Goal: Transaction & Acquisition: Book appointment/travel/reservation

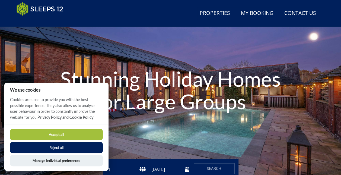
scroll to position [41, 0]
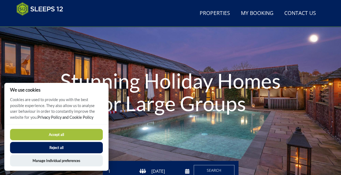
click at [86, 136] on button "Accept all" at bounding box center [56, 134] width 93 height 11
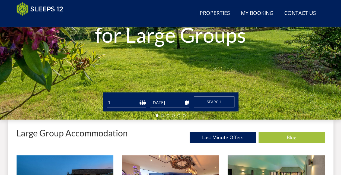
scroll to position [112, 0]
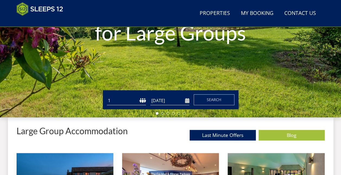
click at [144, 99] on select "1 2 3 4 5 6 7 8 9 10 11 12 13 14 15 16 17 18 19 20 21 22 23 24 25 26 27 28 29 3…" at bounding box center [126, 100] width 39 height 9
select select "15"
click at [107, 96] on select "1 2 3 4 5 6 7 8 9 10 11 12 13 14 15 16 17 18 19 20 21 22 23 24 25 26 27 28 29 3…" at bounding box center [126, 100] width 39 height 9
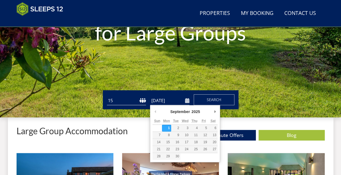
click at [187, 99] on input "[DATE]" at bounding box center [169, 100] width 39 height 9
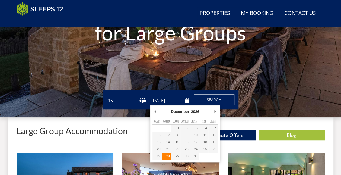
type input "[DATE]"
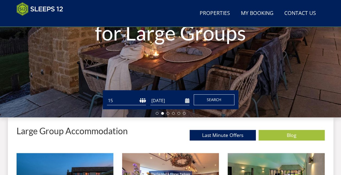
click at [213, 99] on span "Search" at bounding box center [214, 99] width 15 height 5
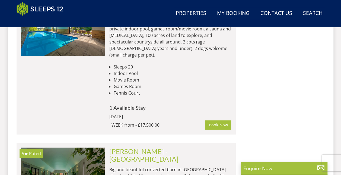
scroll to position [3121, 0]
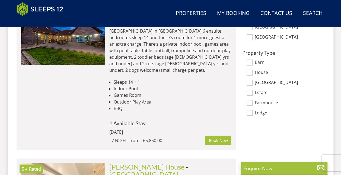
scroll to position [411, 0]
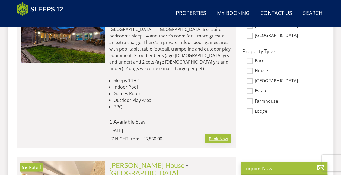
click at [215, 134] on link "Book Now" at bounding box center [218, 138] width 26 height 9
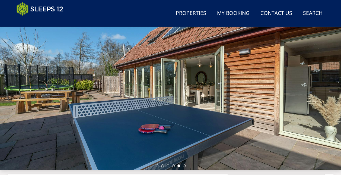
scroll to position [61, 0]
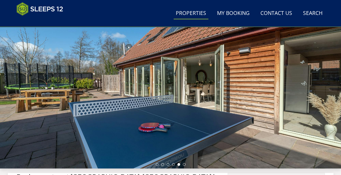
click at [200, 15] on link "Properties" at bounding box center [191, 13] width 35 height 12
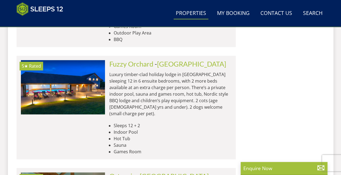
scroll to position [74, 0]
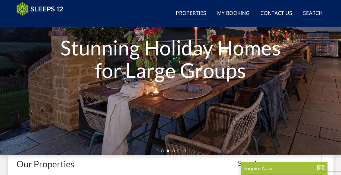
click at [319, 14] on link "Search Check Availability" at bounding box center [313, 13] width 24 height 12
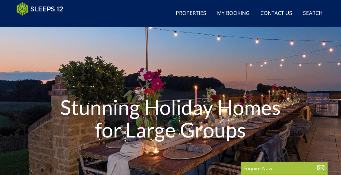
scroll to position [0, 0]
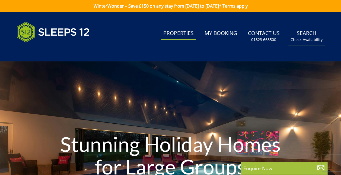
click at [304, 35] on link "Search Check Availability" at bounding box center [307, 36] width 36 height 18
click at [338, 10] on link "WinterWonder – Save £150 on any stay from [DATE] to [DATE]* Terms apply" at bounding box center [170, 6] width 341 height 12
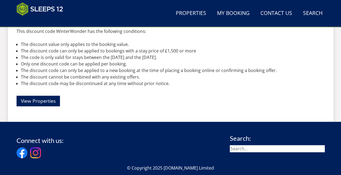
scroll to position [221, 0]
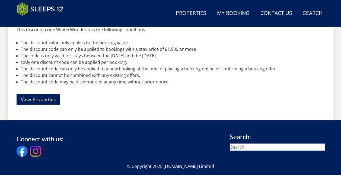
click at [248, 147] on input "search" at bounding box center [277, 146] width 95 height 7
type input "ramscombe"
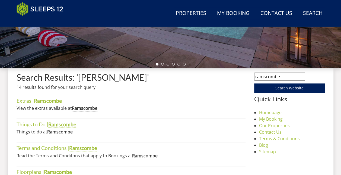
scroll to position [196, 0]
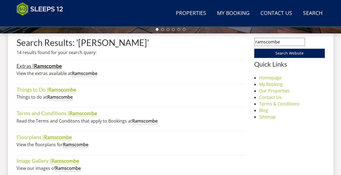
click at [56, 67] on strong "Ramscombe" at bounding box center [48, 66] width 28 height 7
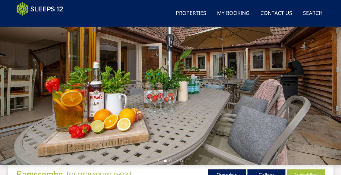
scroll to position [65, 0]
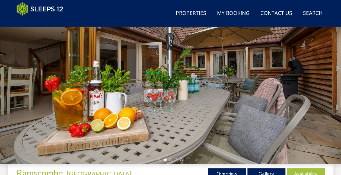
click at [270, 171] on link "Gallery" at bounding box center [267, 173] width 38 height 11
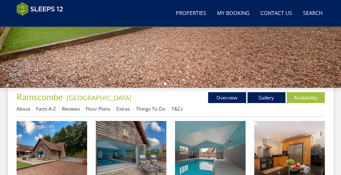
scroll to position [151, 0]
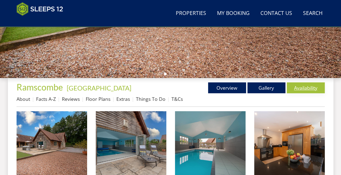
click at [307, 88] on link "Availability" at bounding box center [306, 87] width 38 height 11
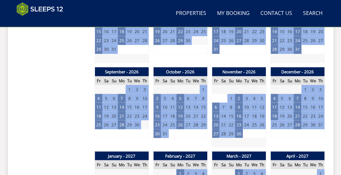
scroll to position [452, 0]
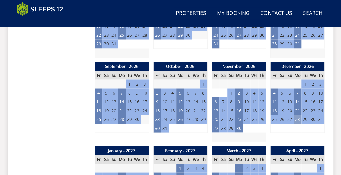
click at [298, 120] on td "28" at bounding box center [298, 119] width 8 height 9
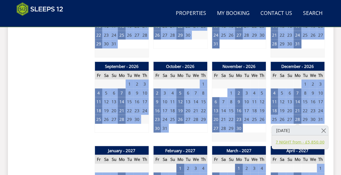
click at [306, 143] on link "7 NIGHT from - £5,850.00" at bounding box center [300, 142] width 49 height 6
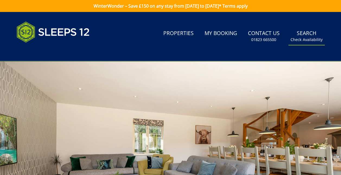
click at [306, 33] on link "Search Check Availability" at bounding box center [307, 36] width 36 height 18
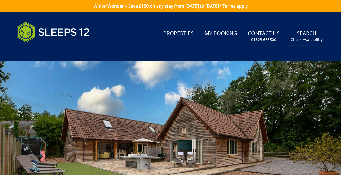
click at [307, 38] on small "Check Availability" at bounding box center [307, 39] width 32 height 5
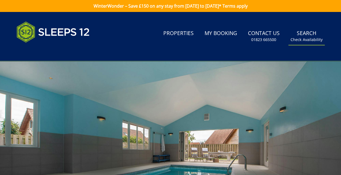
click at [301, 32] on link "Search Check Availability" at bounding box center [307, 36] width 36 height 18
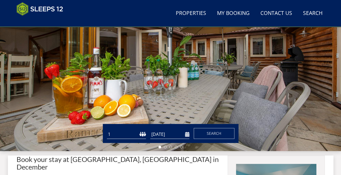
scroll to position [127, 0]
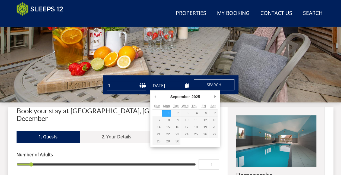
click at [188, 89] on input "[DATE]" at bounding box center [169, 85] width 39 height 9
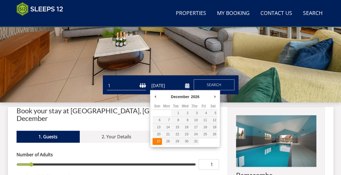
type input "[DATE]"
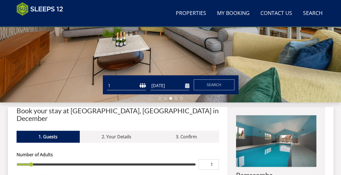
click at [141, 86] on select "1 2 3 4 5 6 7 8 9 10 11 12 13 14 15 16 17 18 19 20 21 22 23 24 25 26 27 28 29 3…" at bounding box center [126, 85] width 39 height 9
select select "15"
click at [107, 81] on select "1 2 3 4 5 6 7 8 9 10 11 12 13 14 15 16 17 18 19 20 21 22 23 24 25 26 27 28 29 3…" at bounding box center [126, 85] width 39 height 9
click at [217, 84] on span "Search" at bounding box center [214, 84] width 15 height 5
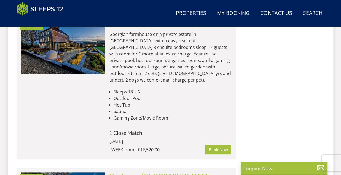
scroll to position [3143, 0]
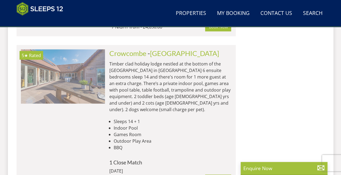
scroll to position [0, 421]
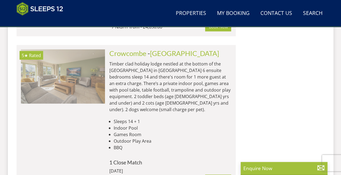
click at [87, 73] on img at bounding box center [63, 76] width 84 height 54
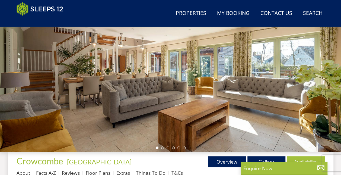
scroll to position [75, 0]
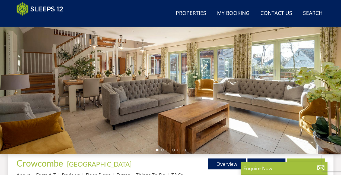
click at [271, 99] on div at bounding box center [170, 59] width 341 height 190
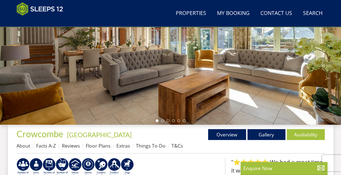
scroll to position [118, 0]
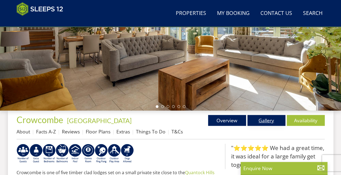
click at [264, 120] on link "Gallery" at bounding box center [267, 120] width 38 height 11
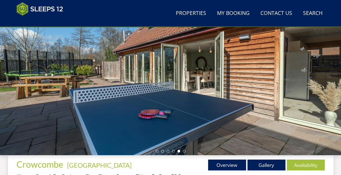
scroll to position [115, 0]
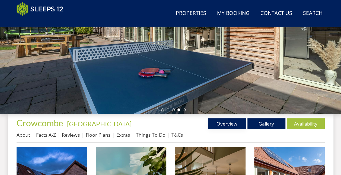
click at [221, 126] on link "Overview" at bounding box center [227, 123] width 38 height 11
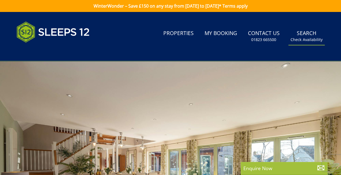
click at [307, 34] on link "Search Check Availability" at bounding box center [307, 36] width 36 height 18
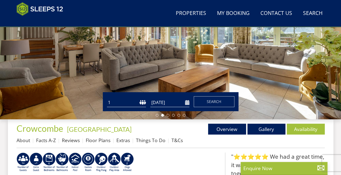
scroll to position [117, 0]
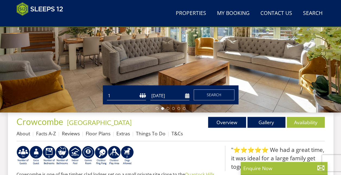
click at [188, 94] on input "[DATE]" at bounding box center [169, 95] width 39 height 9
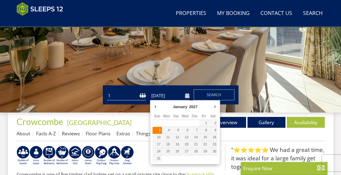
type input "[DATE]"
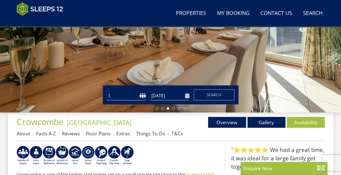
click at [145, 98] on select "1 2 3 4 5 6 7 8 9 10 11 12 13 14 15 16 17 18 19 20 21 22 23 24 25 26 27 28 29 3…" at bounding box center [126, 95] width 39 height 9
select select "15"
click at [107, 91] on select "1 2 3 4 5 6 7 8 9 10 11 12 13 14 15 16 17 18 19 20 21 22 23 24 25 26 27 28 29 3…" at bounding box center [126, 95] width 39 height 9
click at [206, 95] on button "Search" at bounding box center [214, 94] width 41 height 11
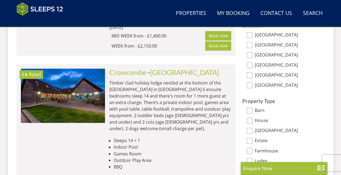
scroll to position [369, 0]
